Goal: Task Accomplishment & Management: Manage account settings

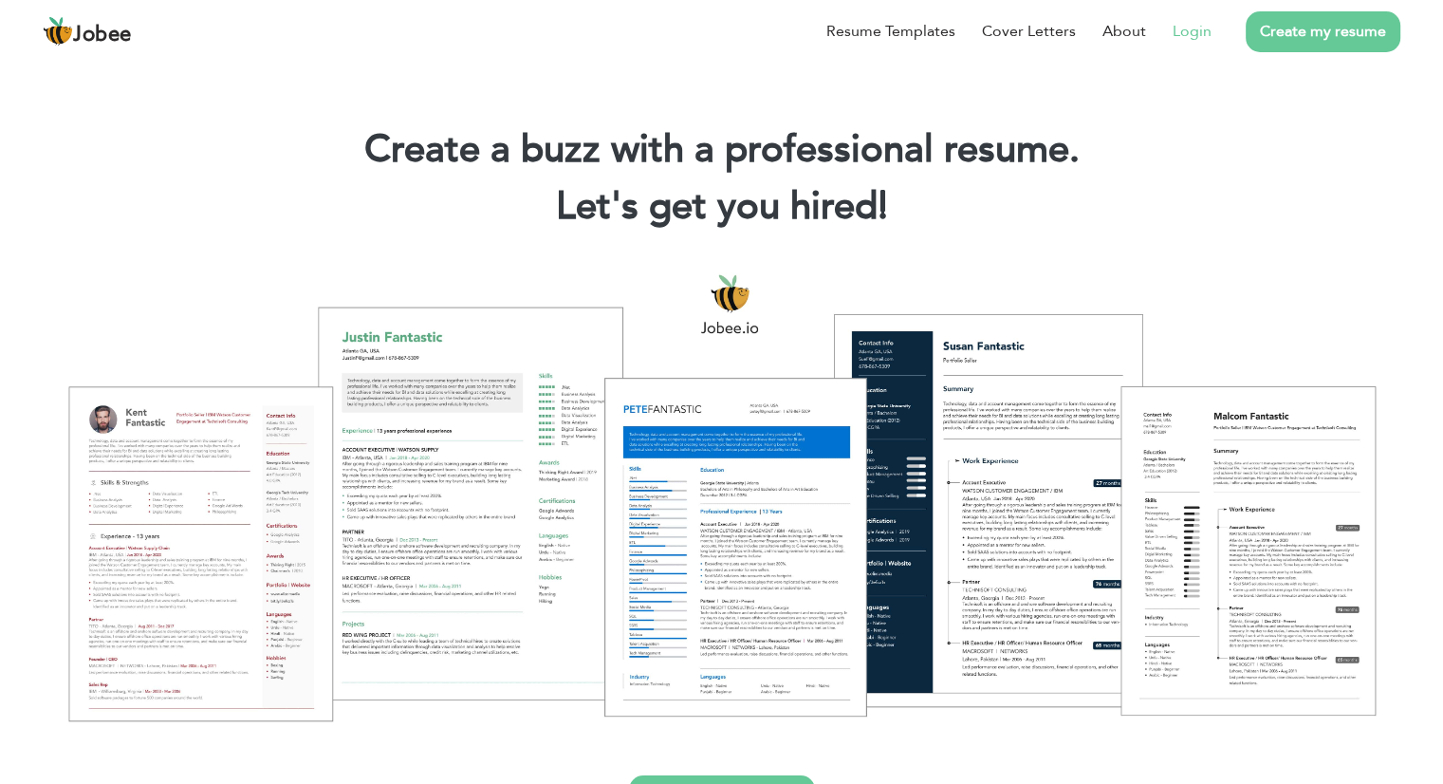
click at [1181, 28] on link "Login" at bounding box center [1192, 31] width 39 height 23
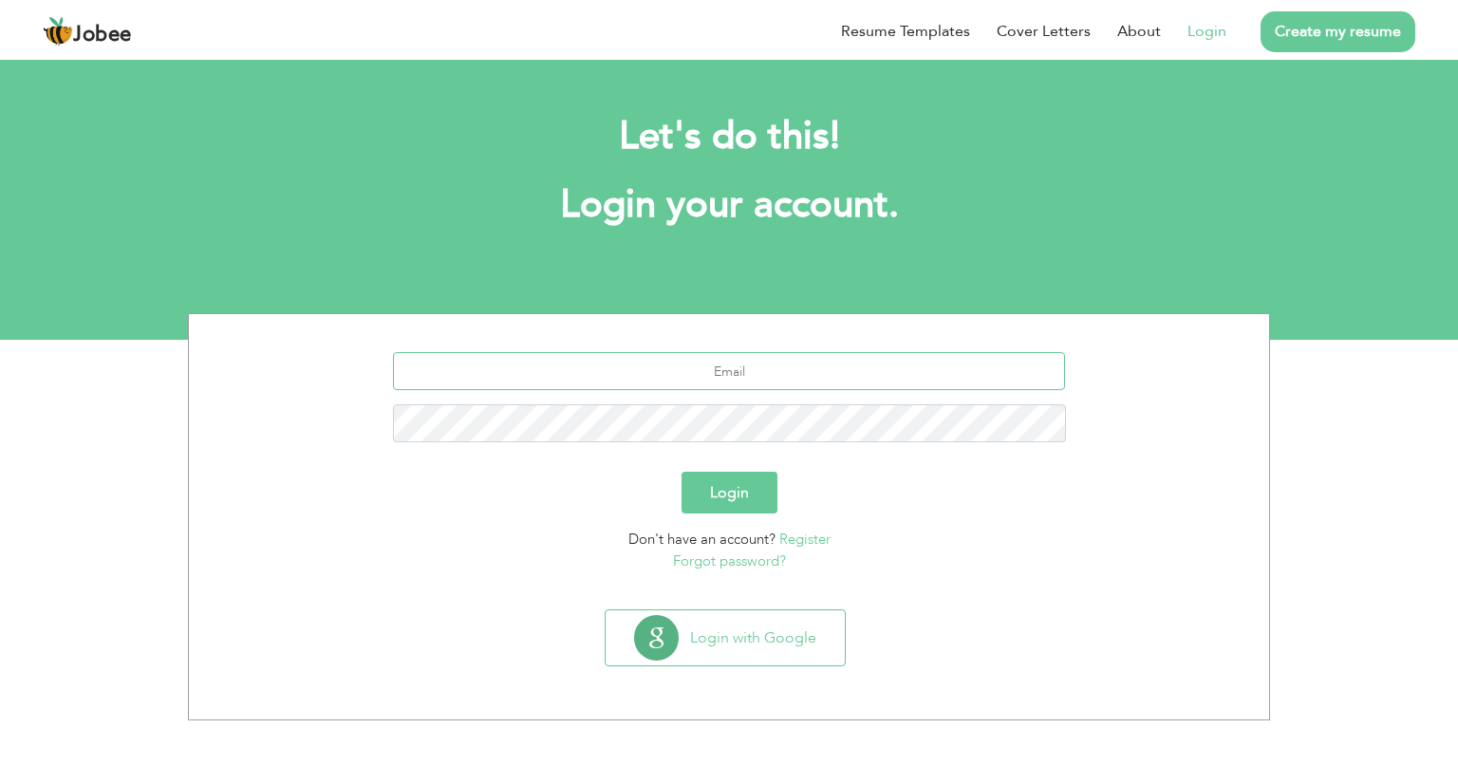
click at [735, 379] on input "text" at bounding box center [729, 371] width 673 height 38
click at [841, 375] on input "noumannasrullah007@gmail.com" at bounding box center [729, 371] width 673 height 38
type input "n"
type input "muhammadnouman26021196@gmail.com"
click at [681, 472] on button "Login" at bounding box center [729, 493] width 96 height 42
